Goal: Task Accomplishment & Management: Complete application form

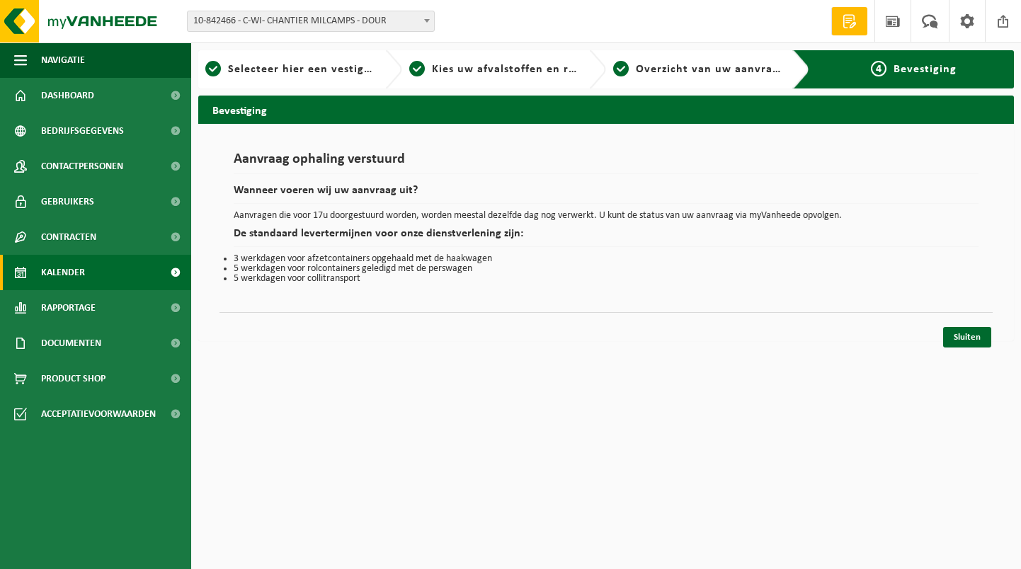
click at [96, 273] on link "Kalender" at bounding box center [95, 272] width 191 height 35
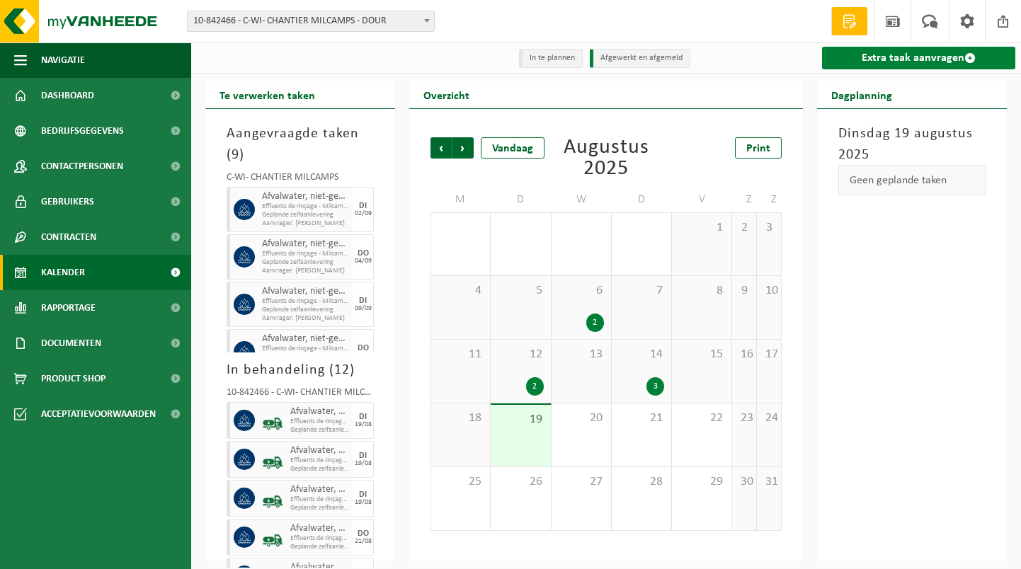
click at [861, 56] on link "Extra taak aanvragen" at bounding box center [918, 58] width 193 height 23
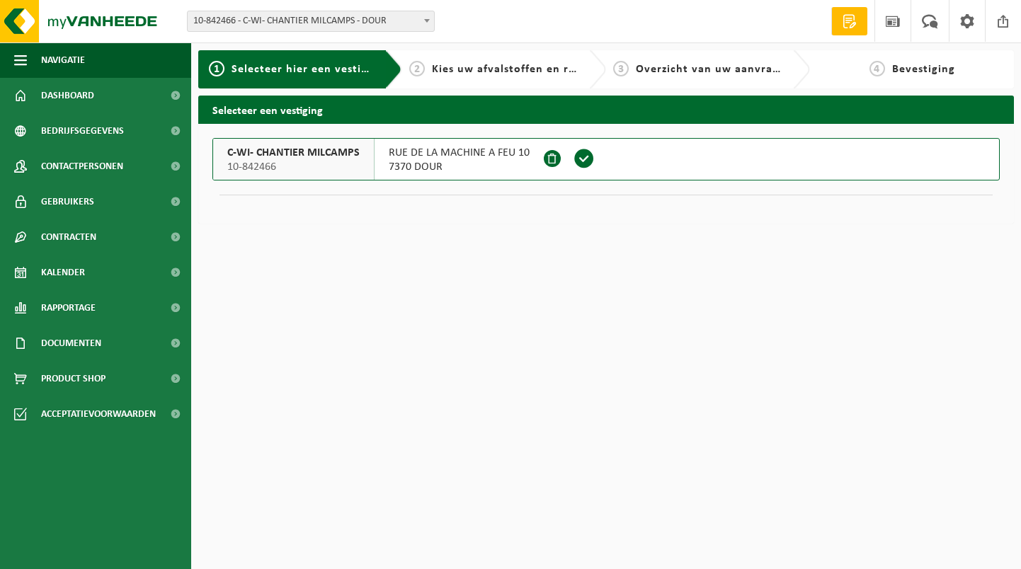
click at [578, 162] on span at bounding box center [584, 158] width 21 height 21
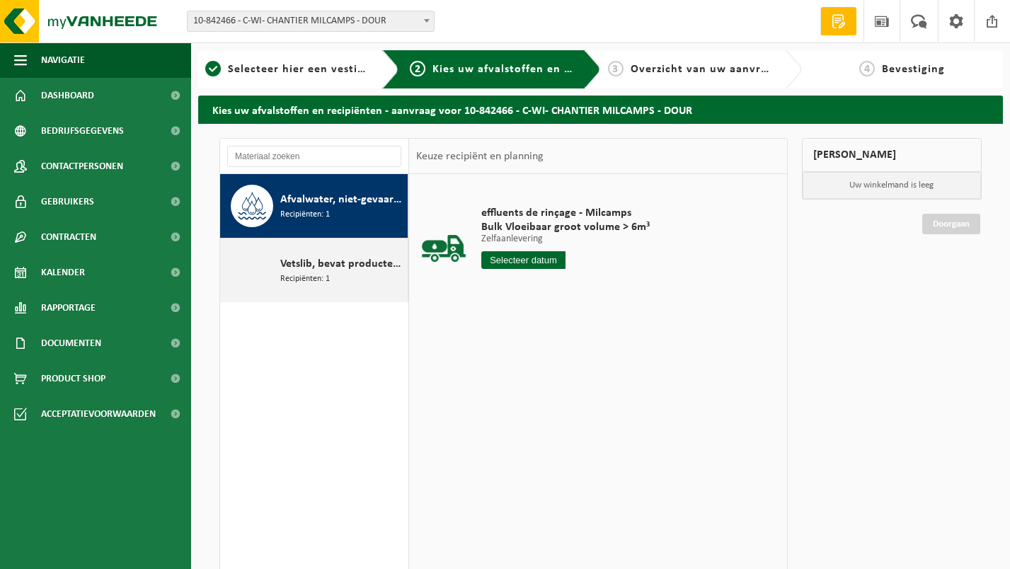
click at [292, 273] on span "Recipiënten: 1" at bounding box center [305, 279] width 50 height 13
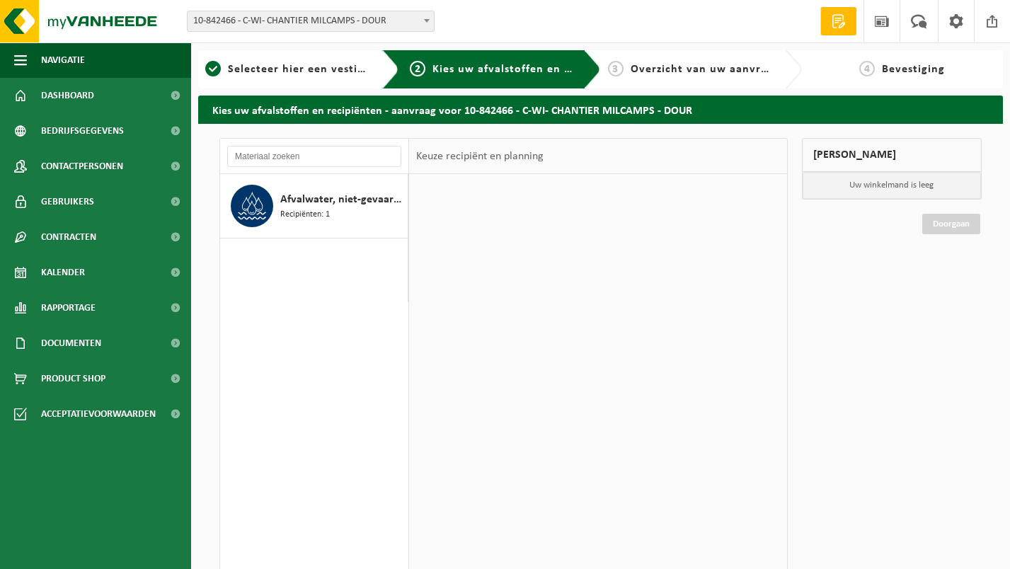
click at [511, 263] on input "text" at bounding box center [523, 260] width 84 height 18
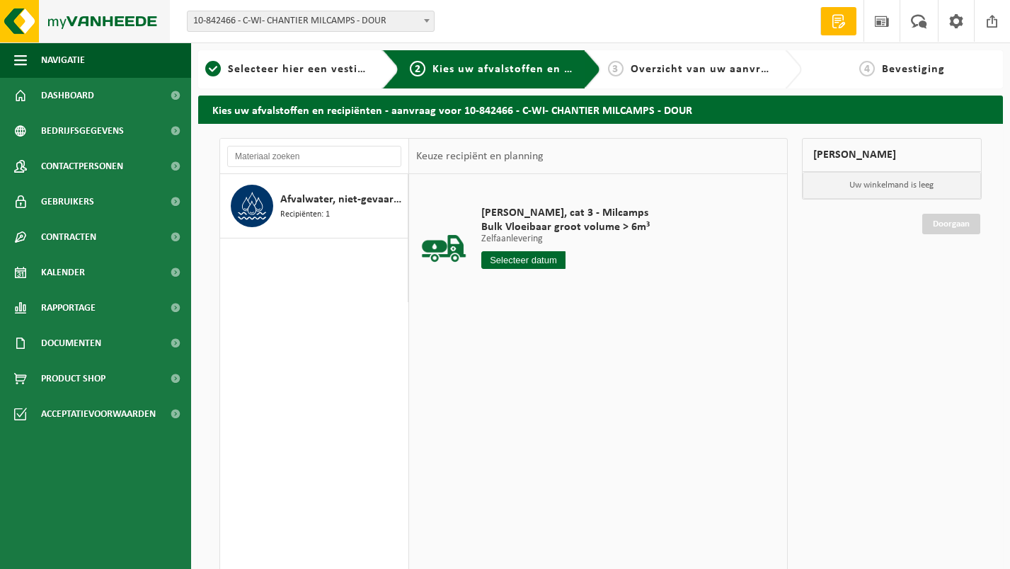
click at [64, 27] on img at bounding box center [85, 21] width 170 height 42
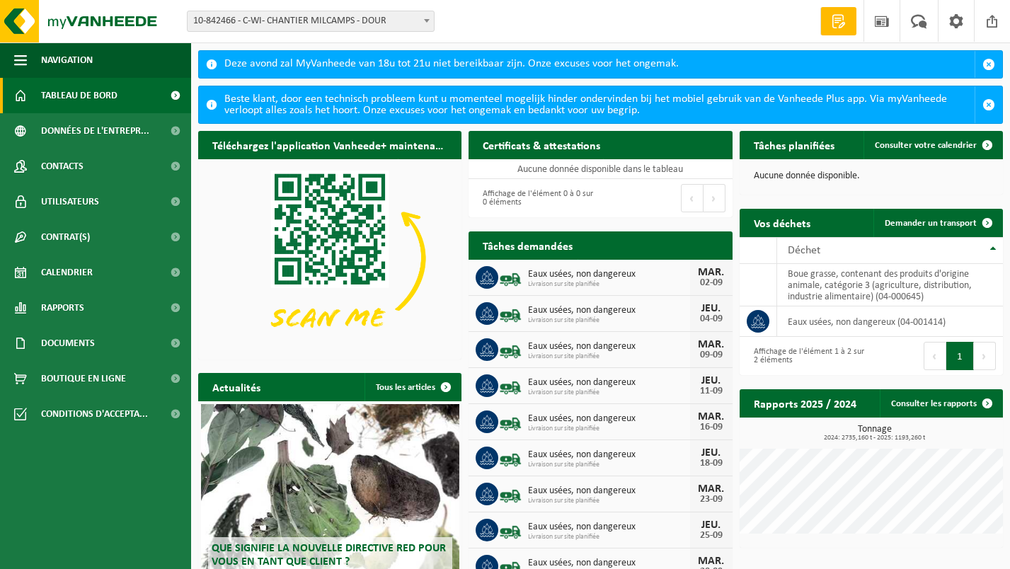
scroll to position [83, 0]
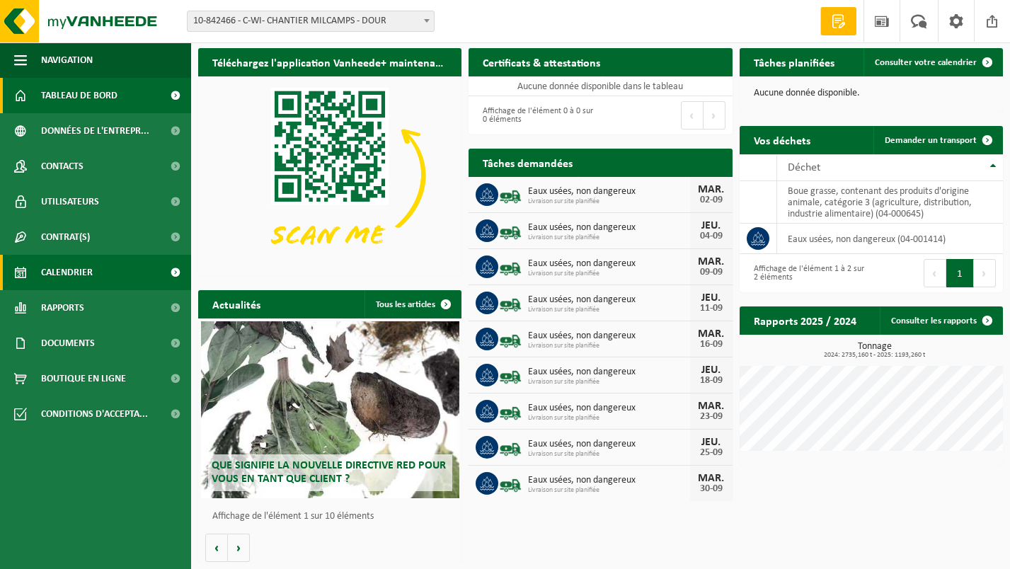
click at [86, 270] on span "Calendrier" at bounding box center [67, 272] width 52 height 35
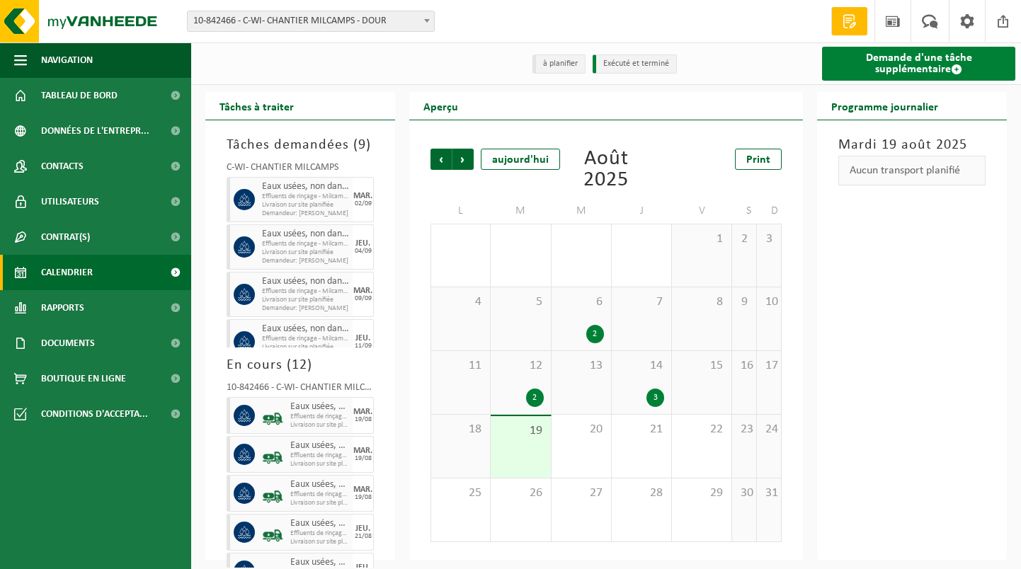
click at [930, 67] on link "Demande d'une tâche supplémentaire" at bounding box center [918, 64] width 193 height 34
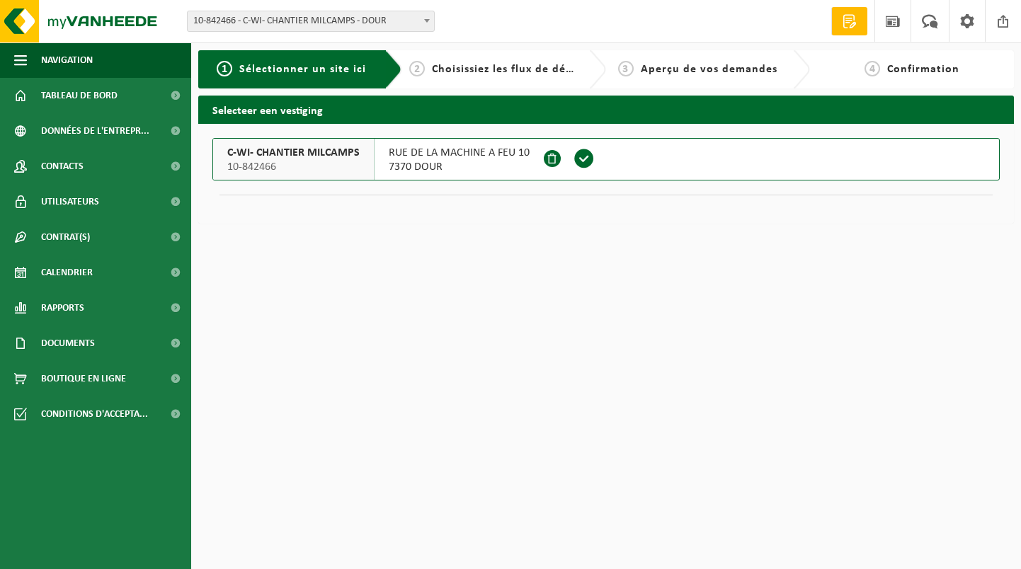
click at [333, 163] on span "10-842466" at bounding box center [293, 167] width 132 height 14
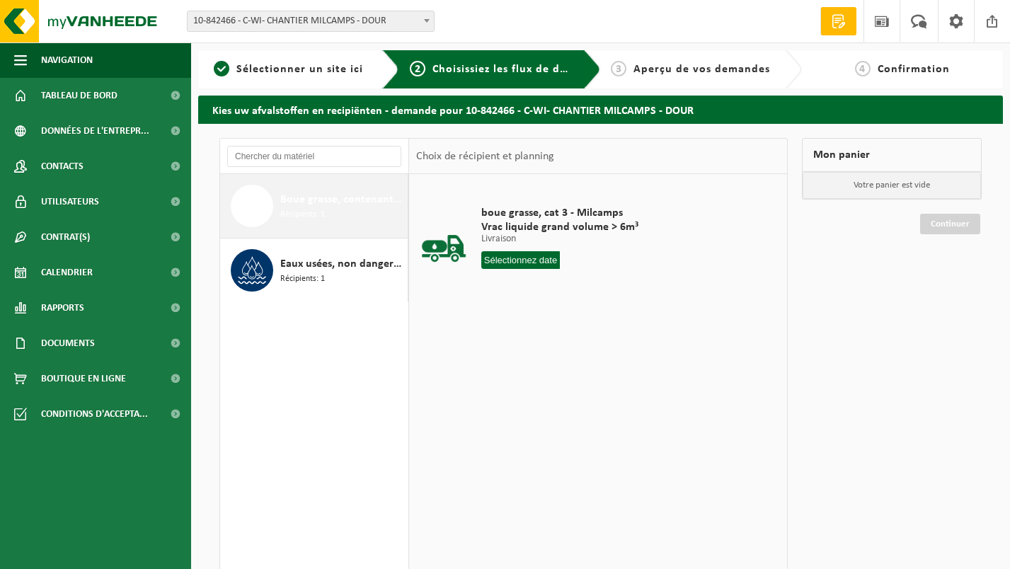
click at [354, 210] on div "Boue grasse, contenant des produits d'origine animale, catégorie 3 (agriculture…" at bounding box center [342, 206] width 124 height 42
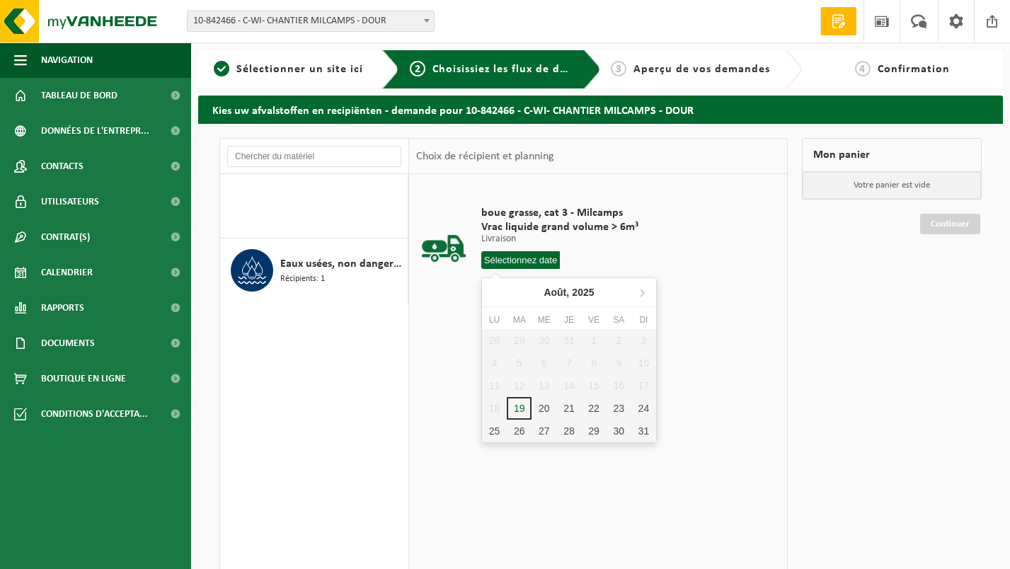
click at [544, 261] on input "text" at bounding box center [520, 260] width 79 height 18
click at [571, 440] on div "28" at bounding box center [569, 431] width 25 height 23
type input "à partir de [DATE]"
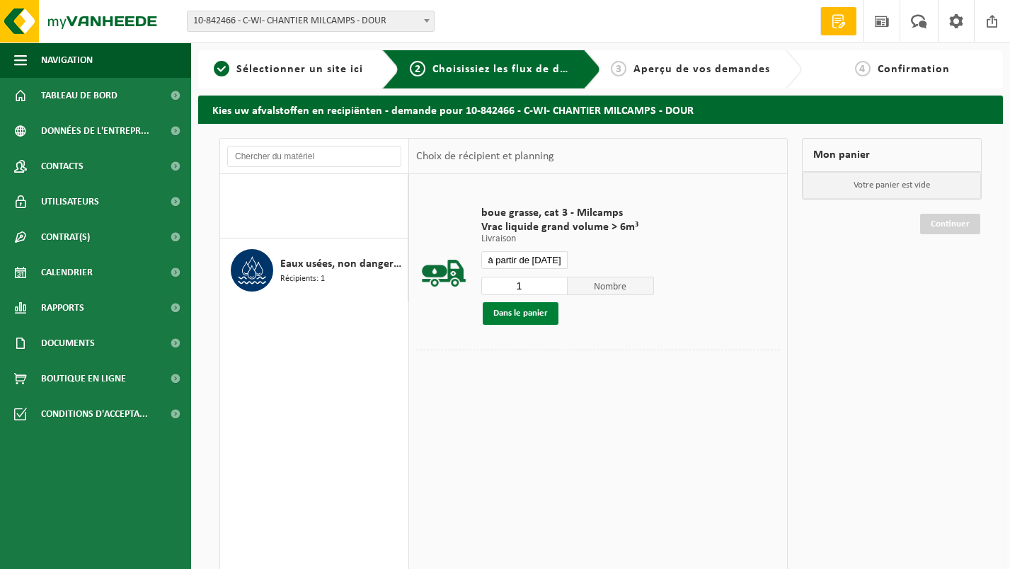
click at [525, 311] on button "Dans le panier" at bounding box center [521, 313] width 76 height 23
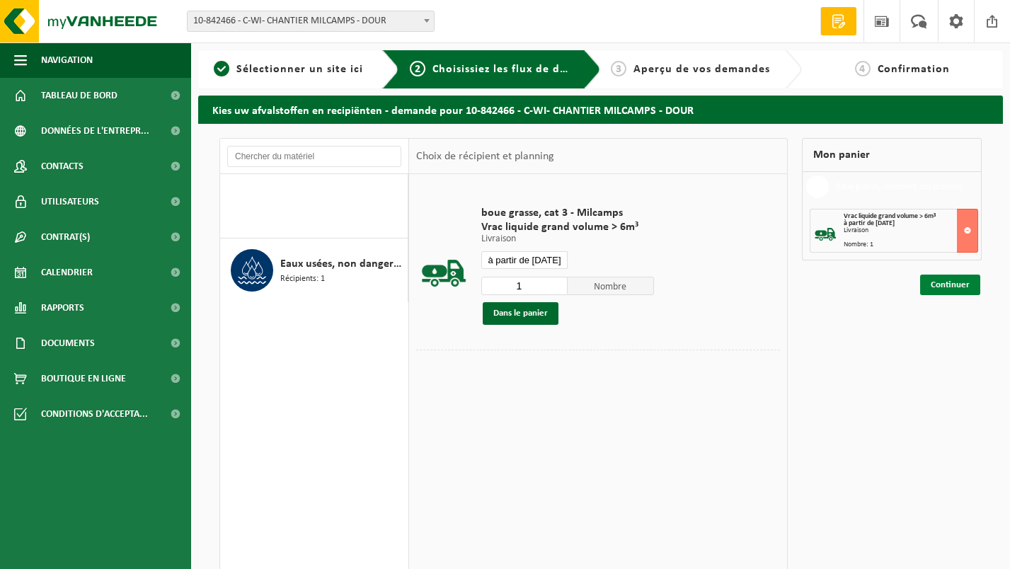
click at [942, 285] on link "Continuer" at bounding box center [950, 285] width 60 height 21
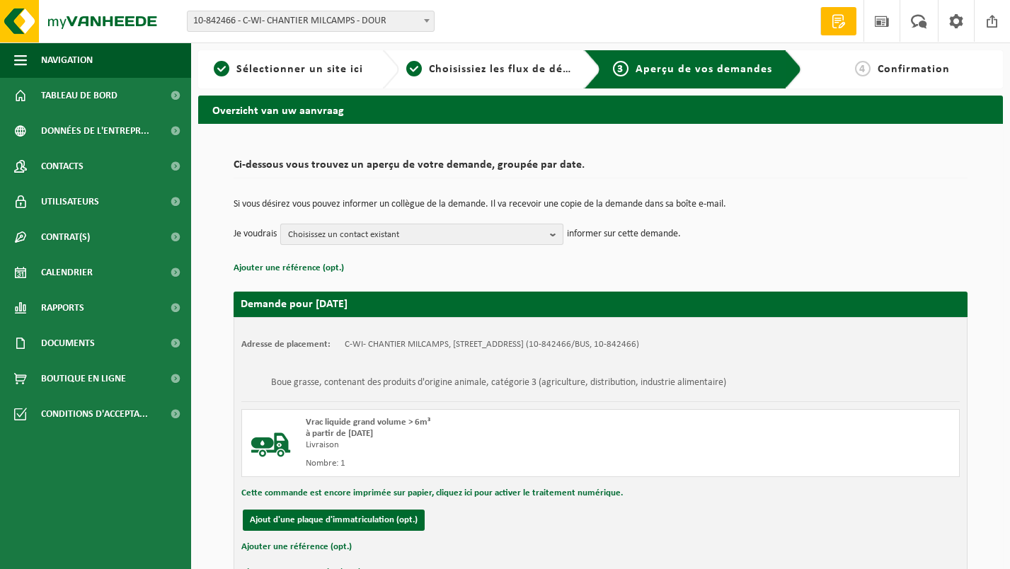
click at [457, 240] on span "Choisissez un contact existant" at bounding box center [416, 234] width 256 height 21
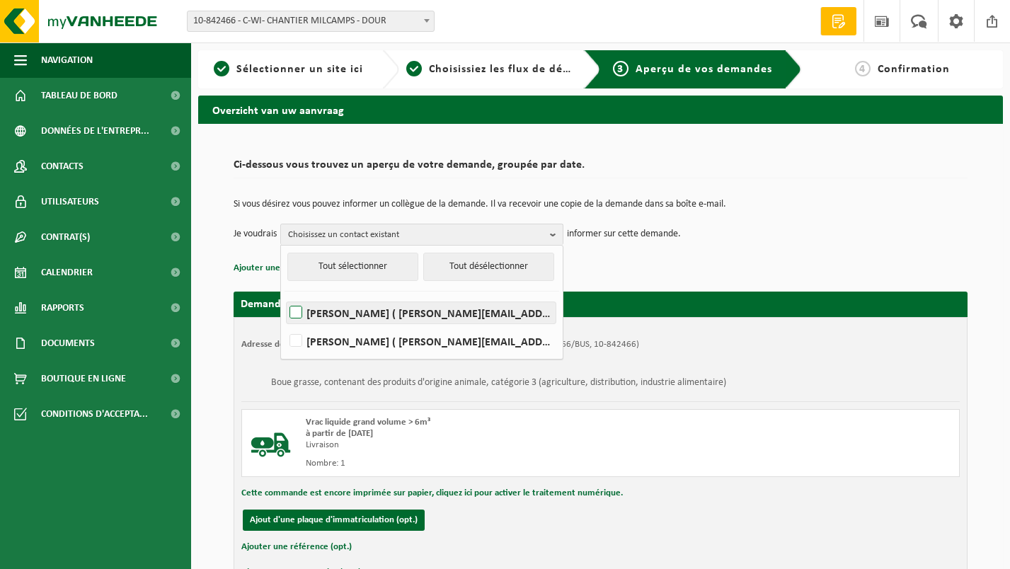
click at [397, 309] on label "JEROMINE BRUNIN ( brunin@c-wi.be )" at bounding box center [421, 312] width 269 height 21
click at [285, 295] on input "JEROMINE BRUNIN ( brunin@c-wi.be )" at bounding box center [284, 295] width 1 height 1
checkbox input "true"
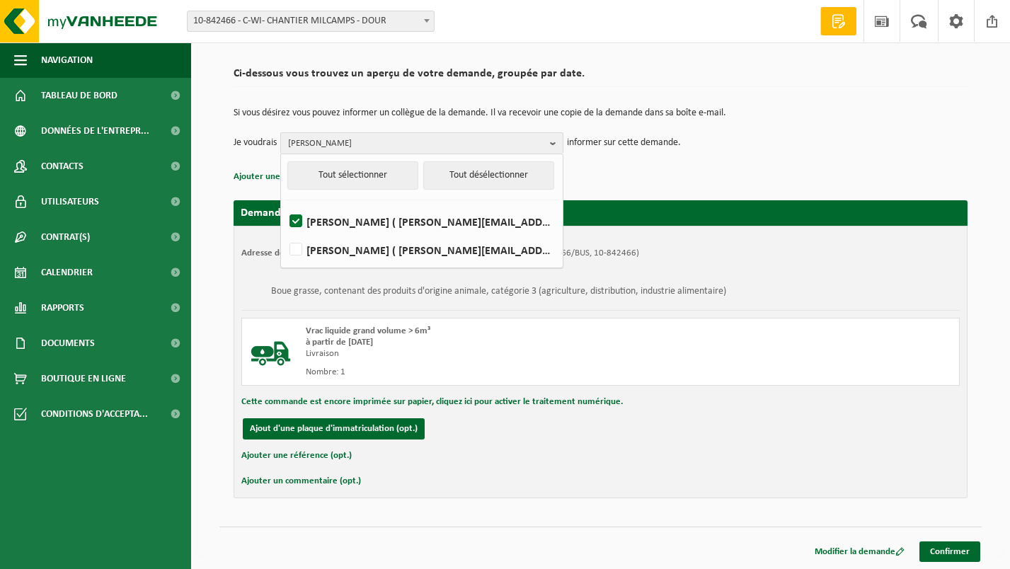
scroll to position [92, 0]
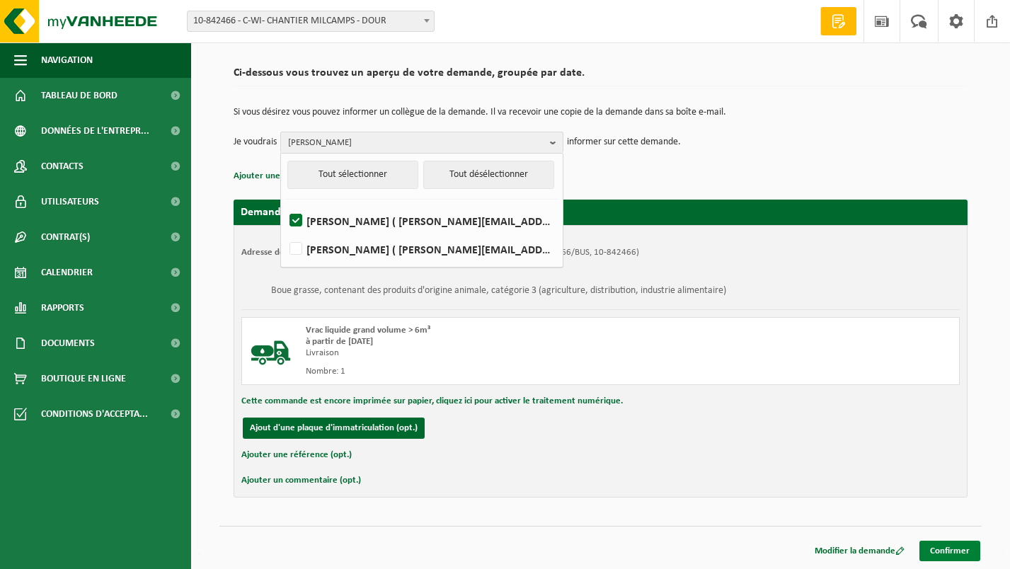
click at [954, 546] on link "Confirmer" at bounding box center [950, 551] width 61 height 21
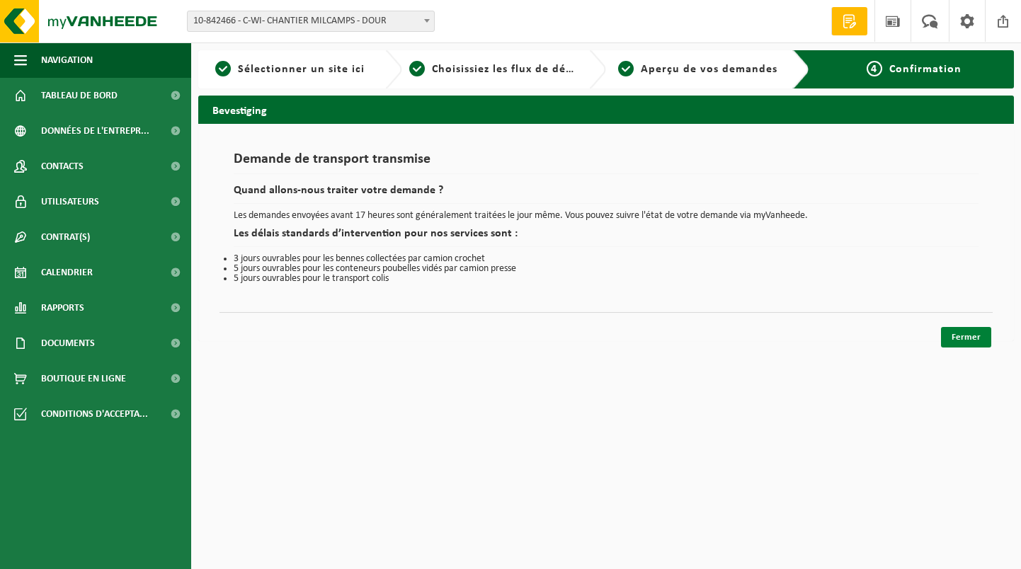
drag, startPoint x: 966, startPoint y: 336, endPoint x: 930, endPoint y: 353, distance: 39.9
click at [965, 336] on link "Fermer" at bounding box center [966, 337] width 50 height 21
